Goal: Task Accomplishment & Management: Manage account settings

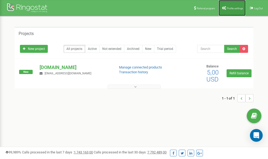
click at [233, 7] on span "Profile settings" at bounding box center [235, 8] width 16 height 3
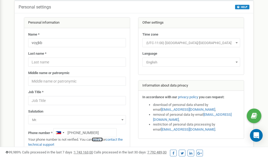
click at [101, 140] on link "verify it" at bounding box center [97, 140] width 11 height 4
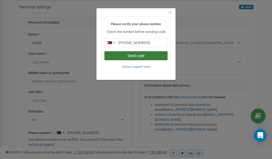
click at [140, 56] on button "Send code" at bounding box center [135, 55] width 63 height 9
